Goal: Information Seeking & Learning: Learn about a topic

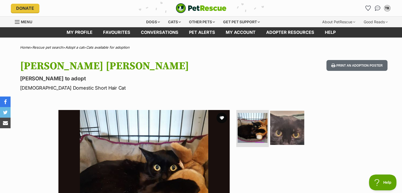
click at [295, 124] on img at bounding box center [287, 128] width 34 height 34
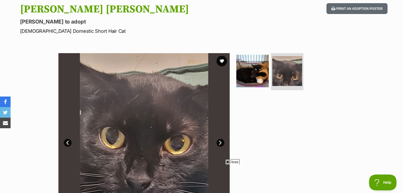
scroll to position [100, 0]
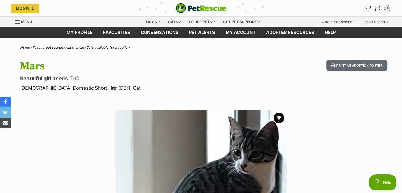
drag, startPoint x: 404, startPoint y: 16, endPoint x: 405, endPoint y: 13, distance: 2.7
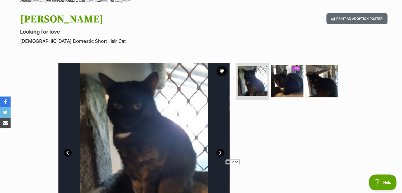
scroll to position [23, 0]
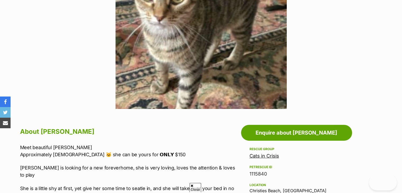
drag, startPoint x: 405, startPoint y: 19, endPoint x: 404, endPoint y: 52, distance: 32.2
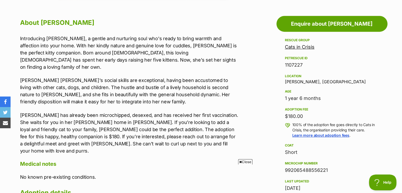
scroll to position [276, 0]
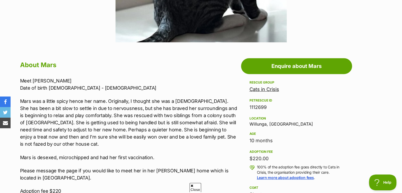
drag, startPoint x: 404, startPoint y: 34, endPoint x: 405, endPoint y: 78, distance: 44.1
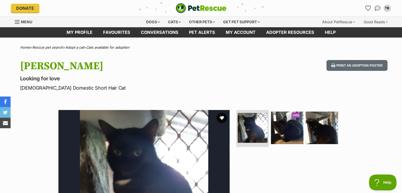
drag, startPoint x: 405, startPoint y: 25, endPoint x: 405, endPoint y: 6, distance: 18.8
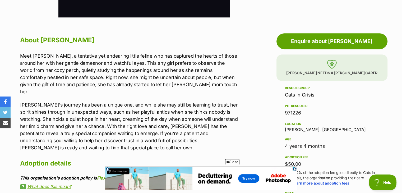
scroll to position [270, 0]
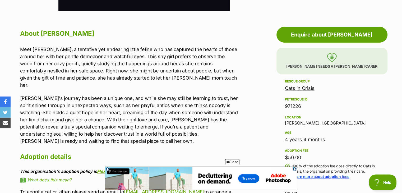
drag, startPoint x: 404, startPoint y: 32, endPoint x: 402, endPoint y: 78, distance: 46.3
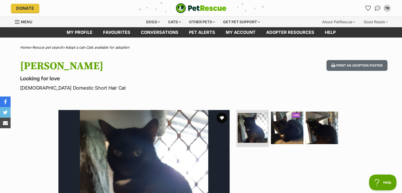
drag, startPoint x: 405, startPoint y: 30, endPoint x: 405, endPoint y: -23, distance: 52.6
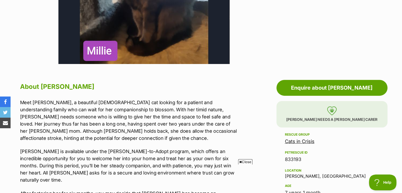
scroll to position [15, 0]
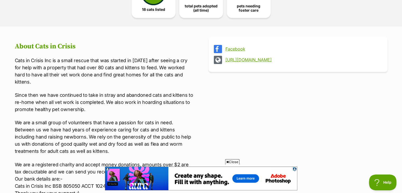
scroll to position [160, 0]
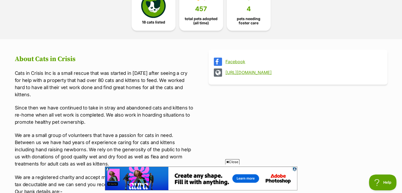
click at [280, 74] on link "http://www.catsincrisisinc.com" at bounding box center [302, 72] width 155 height 5
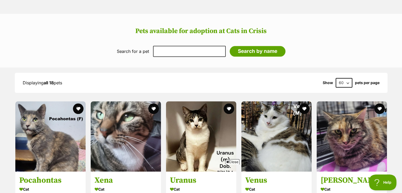
scroll to position [588, 0]
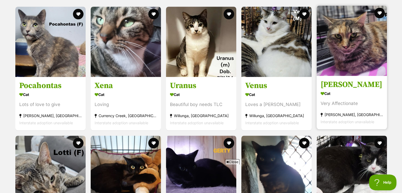
click at [339, 85] on h3 "[PERSON_NAME]" at bounding box center [351, 85] width 62 height 10
